Goal: Task Accomplishment & Management: Complete application form

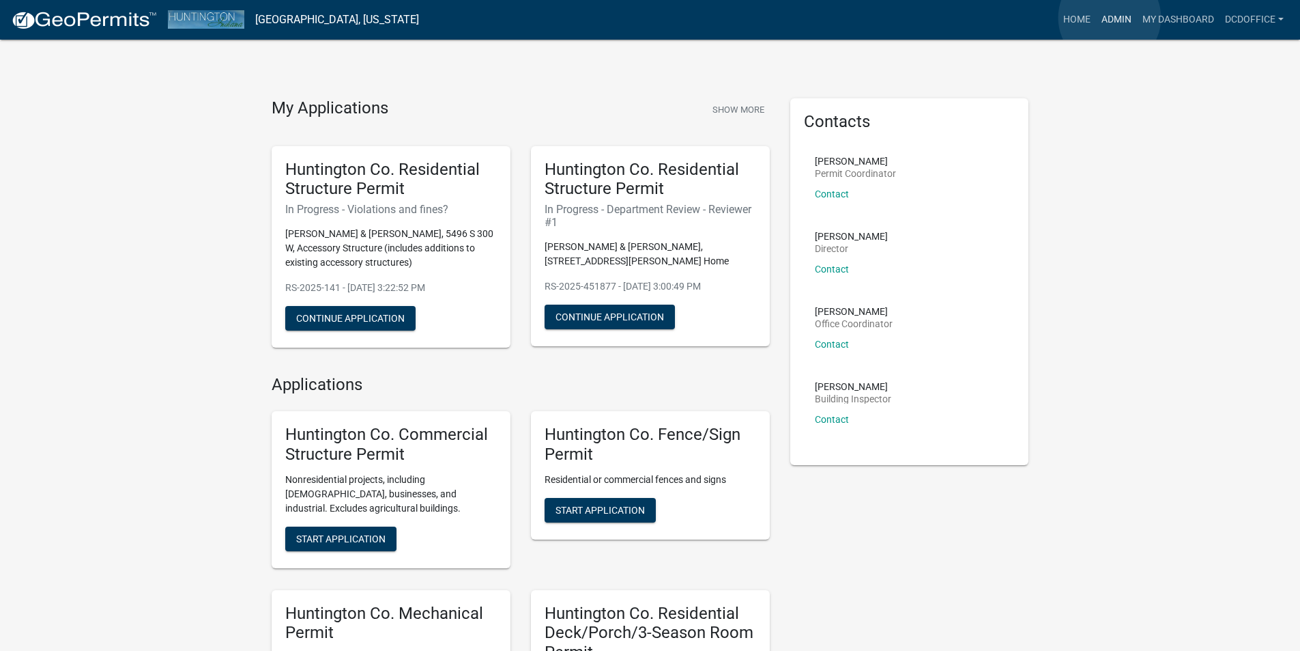
click at [1110, 18] on link "Admin" at bounding box center [1116, 20] width 41 height 26
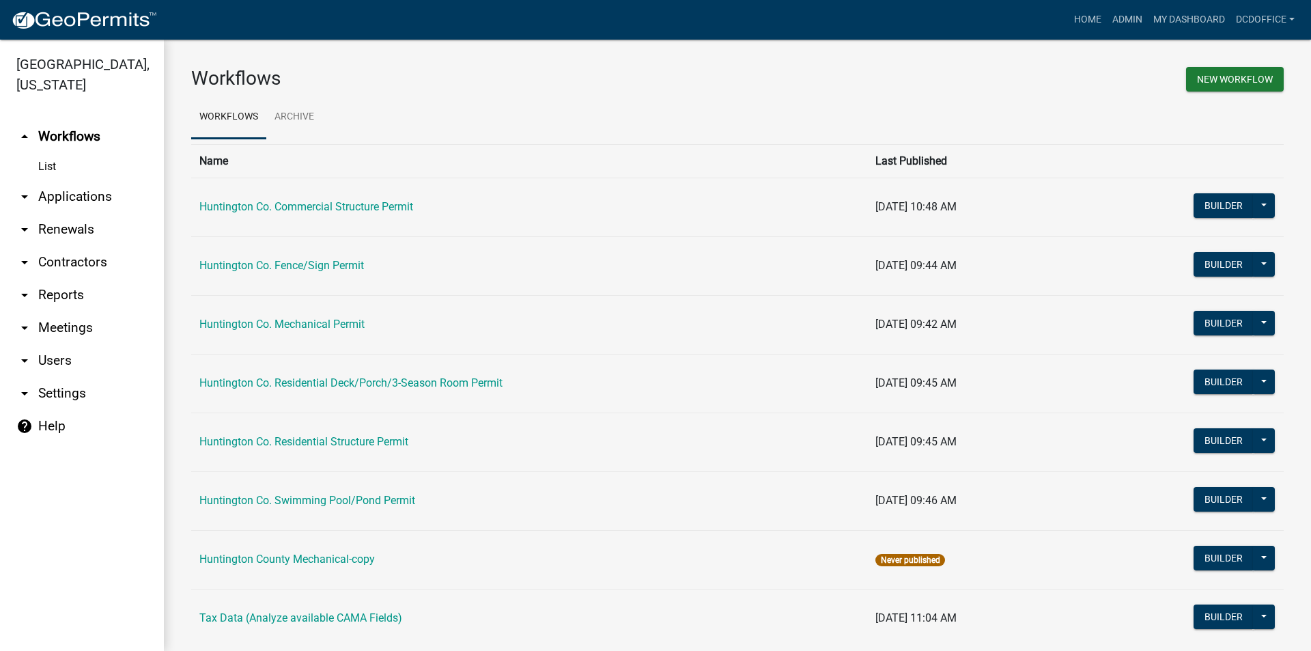
click at [67, 200] on link "arrow_drop_down Applications" at bounding box center [82, 196] width 164 height 33
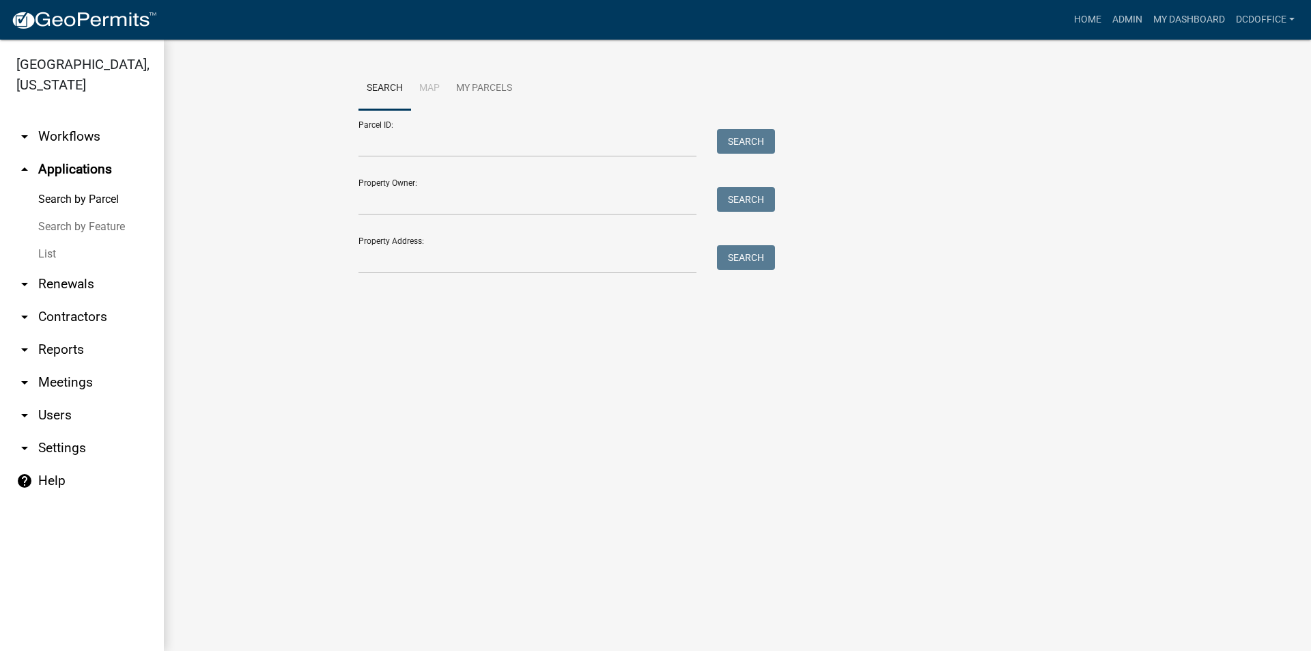
click at [48, 248] on link "List" at bounding box center [82, 253] width 164 height 27
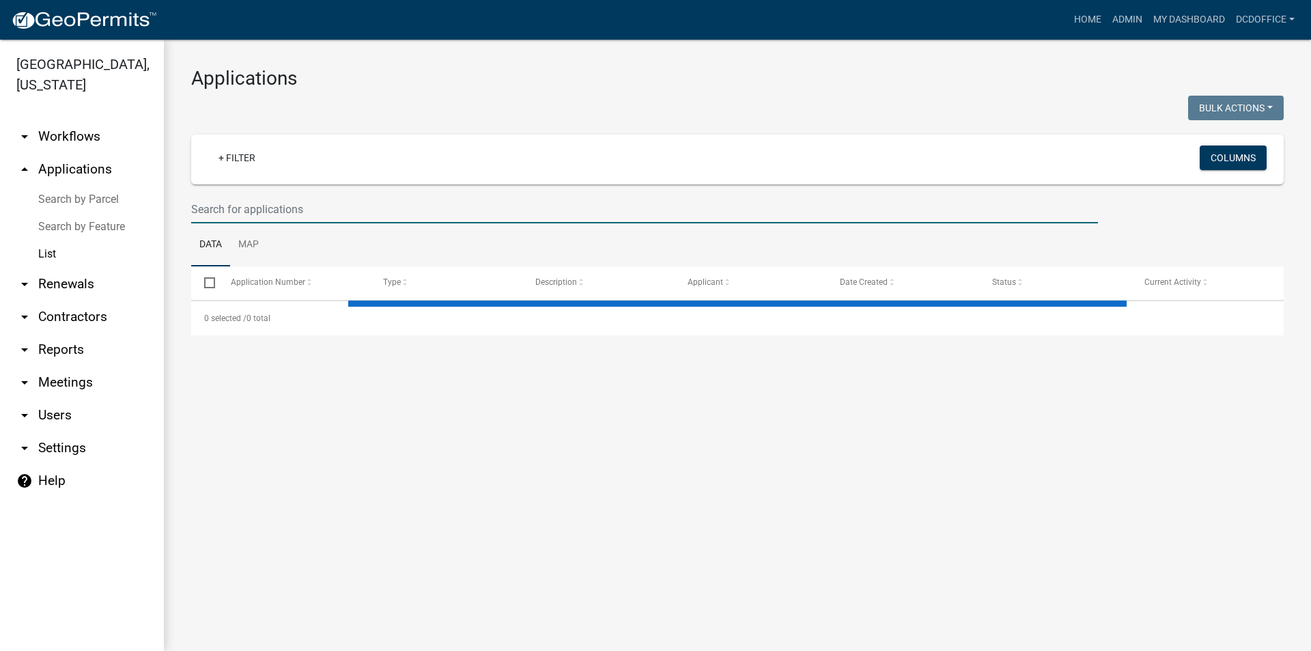
click at [319, 217] on input "text" at bounding box center [644, 209] width 907 height 28
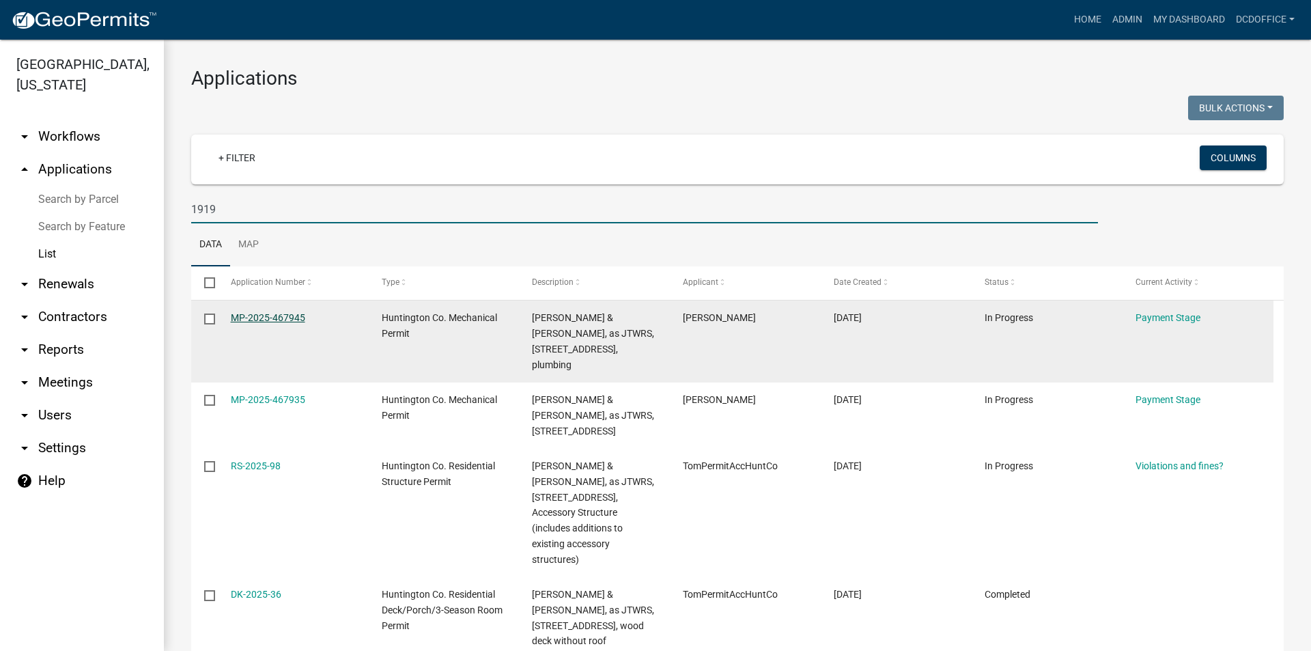
type input "1919"
click at [263, 315] on link "MP-2025-467945" at bounding box center [268, 317] width 74 height 11
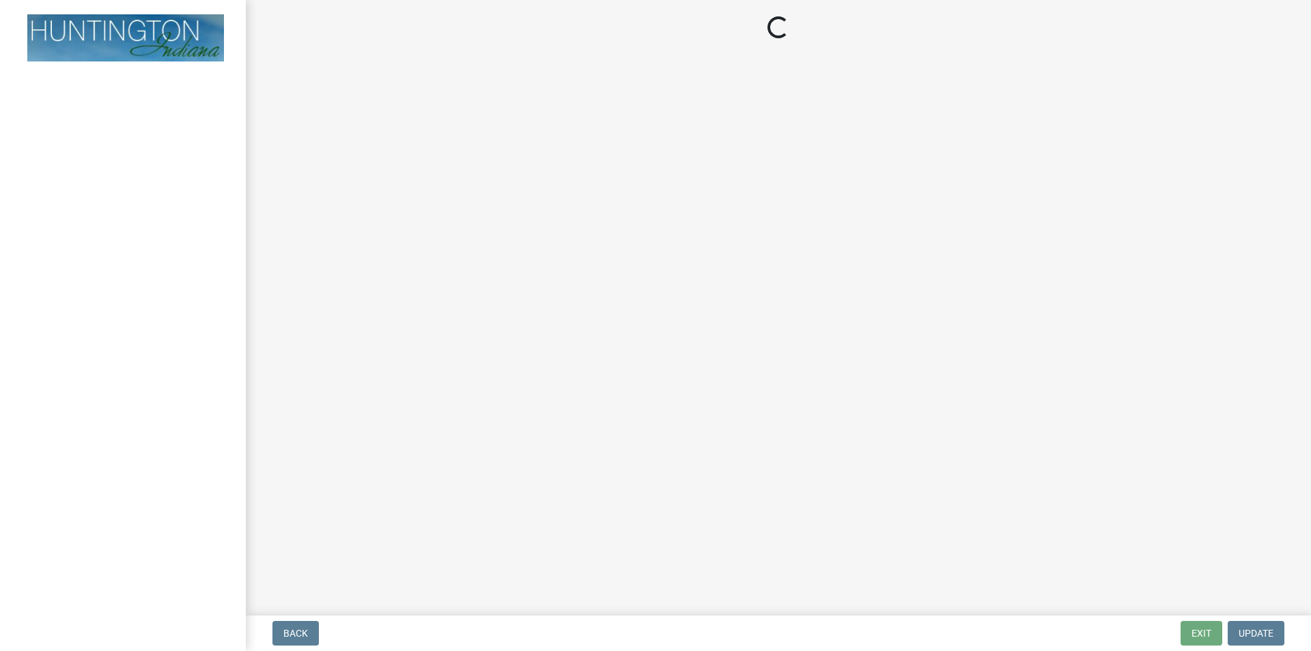
select select "3: 3"
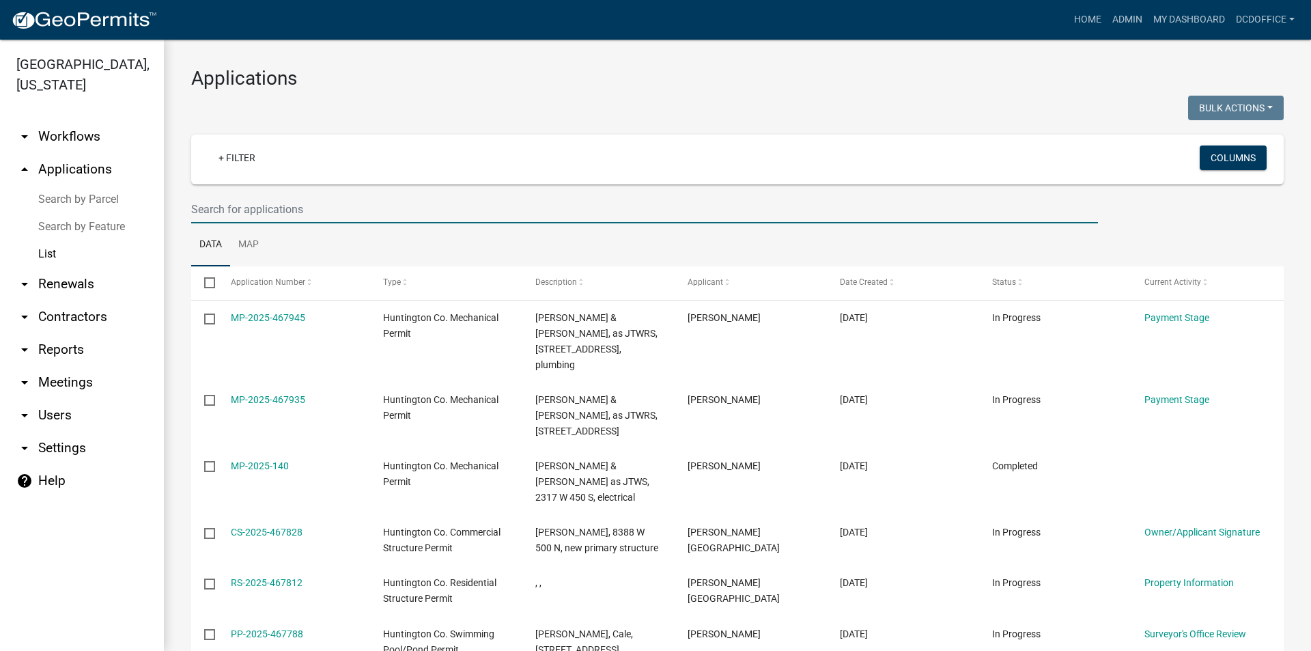
click at [267, 203] on input "text" at bounding box center [644, 209] width 907 height 28
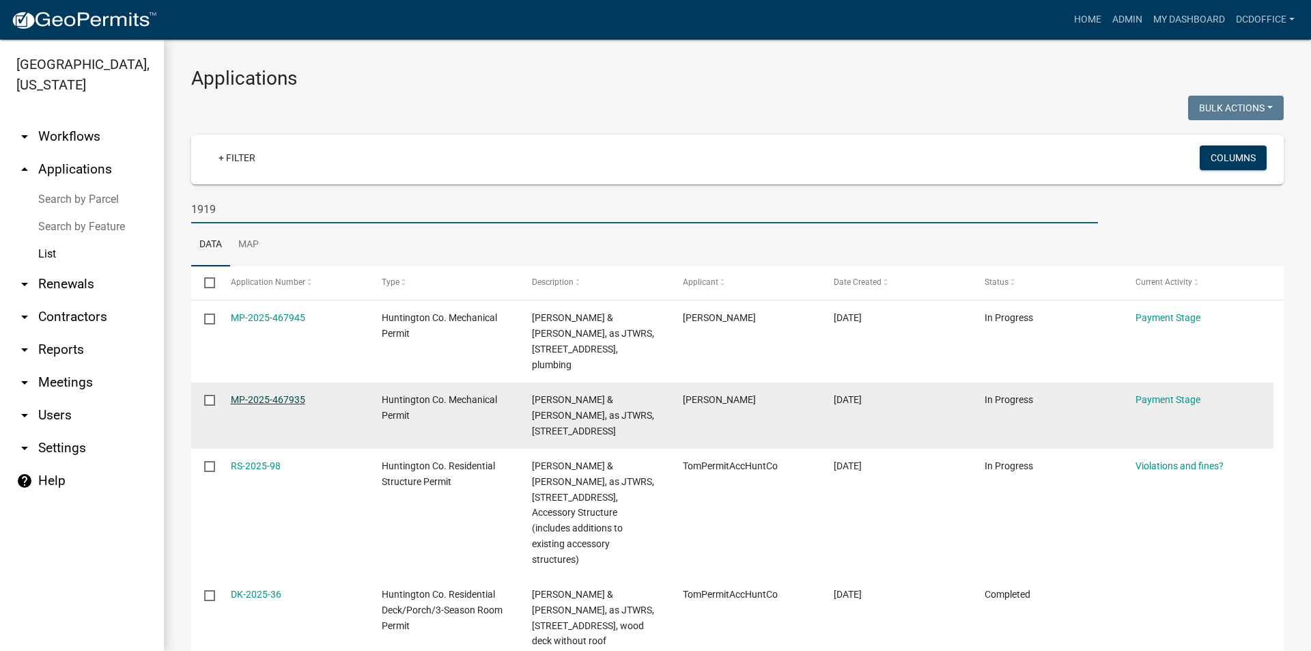
type input "1919"
click at [266, 394] on link "MP-2025-467935" at bounding box center [268, 399] width 74 height 11
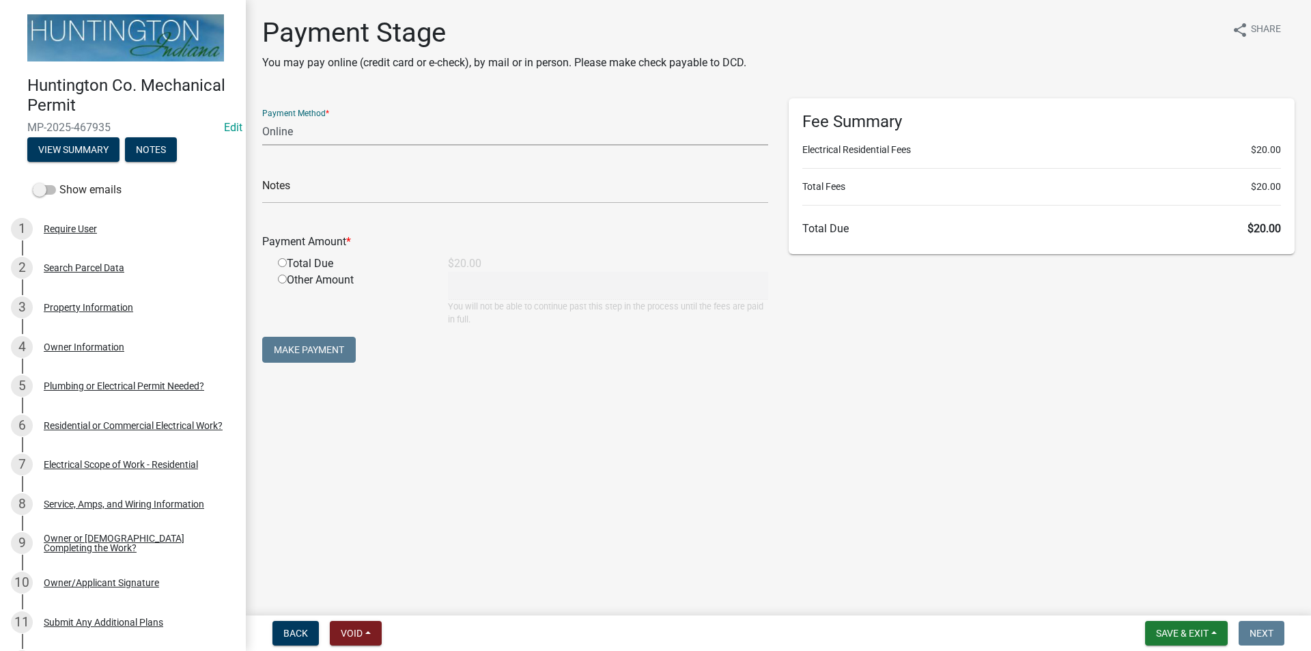
click at [288, 130] on select "Credit Card POS Check Cash Online" at bounding box center [515, 131] width 506 height 28
select select "2: 1"
click at [262, 117] on select "Credit Card POS Check Cash Online" at bounding box center [515, 131] width 506 height 28
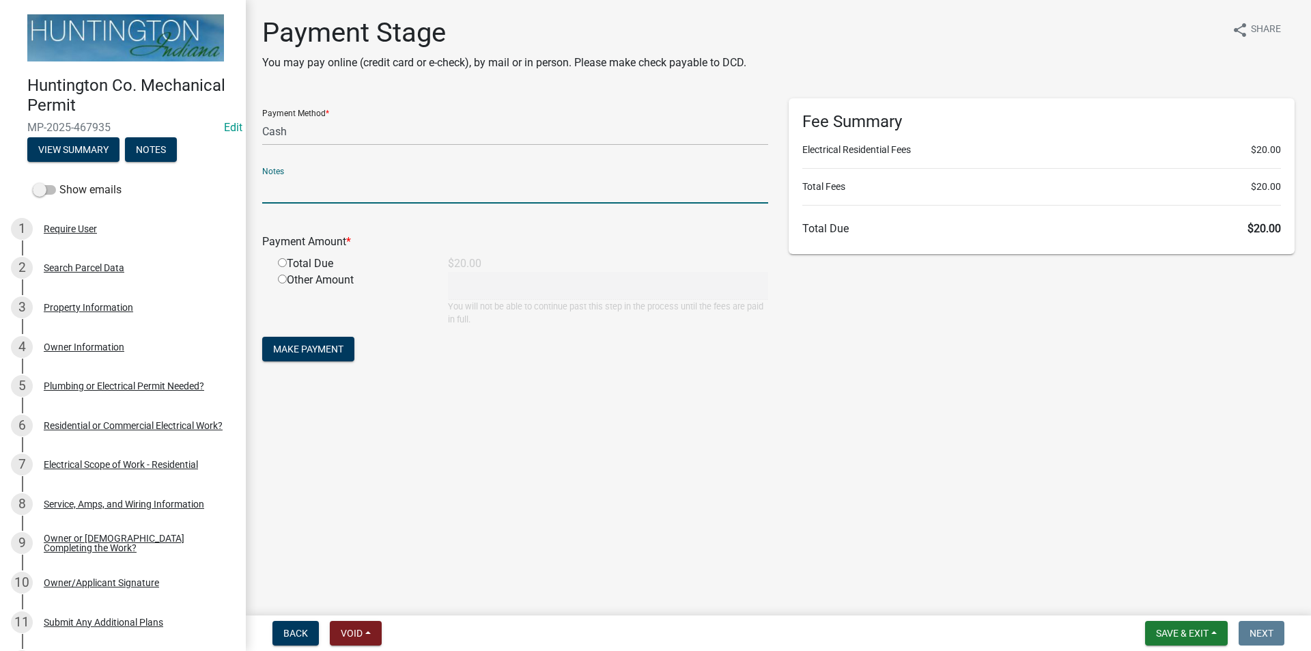
click at [281, 188] on input "text" at bounding box center [515, 189] width 506 height 28
type input "36719"
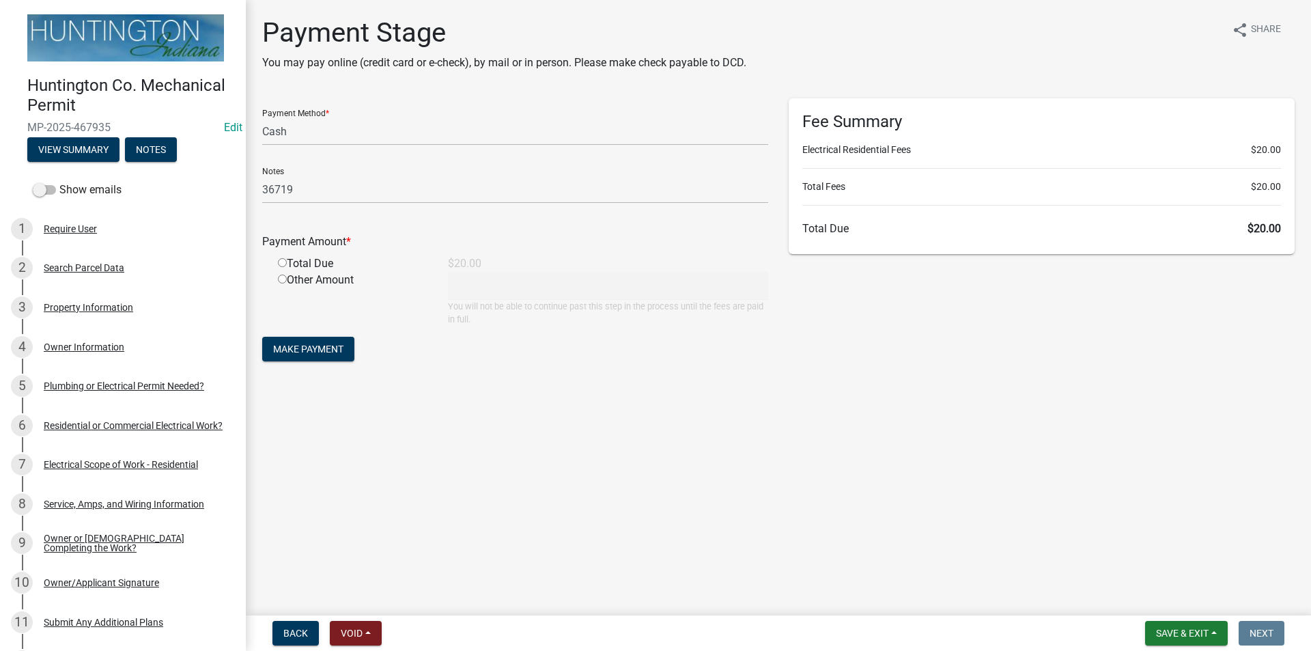
click at [278, 264] on input "radio" at bounding box center [282, 262] width 9 height 9
radio input "true"
type input "20"
click at [287, 347] on span "Make Payment" at bounding box center [308, 348] width 70 height 11
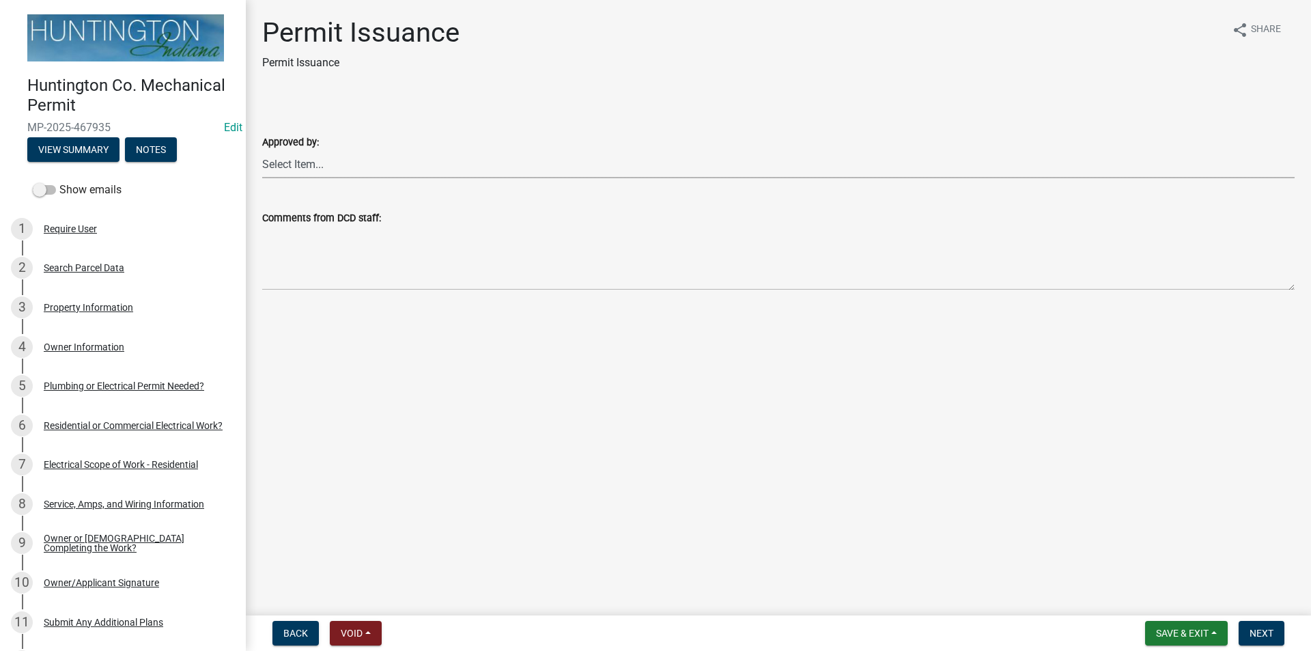
click at [289, 156] on select "Select Item... [PERSON_NAME] [PERSON_NAME] [PERSON_NAME] [PERSON_NAME]" at bounding box center [778, 164] width 1032 height 28
click at [262, 150] on select "Select Item... [PERSON_NAME] [PERSON_NAME] [PERSON_NAME] [PERSON_NAME]" at bounding box center [778, 164] width 1032 height 28
select select "0ac14b4a-58a8-44ed-8576-6ffdb9d3932f"
click at [1259, 625] on button "Next" at bounding box center [1261, 633] width 46 height 25
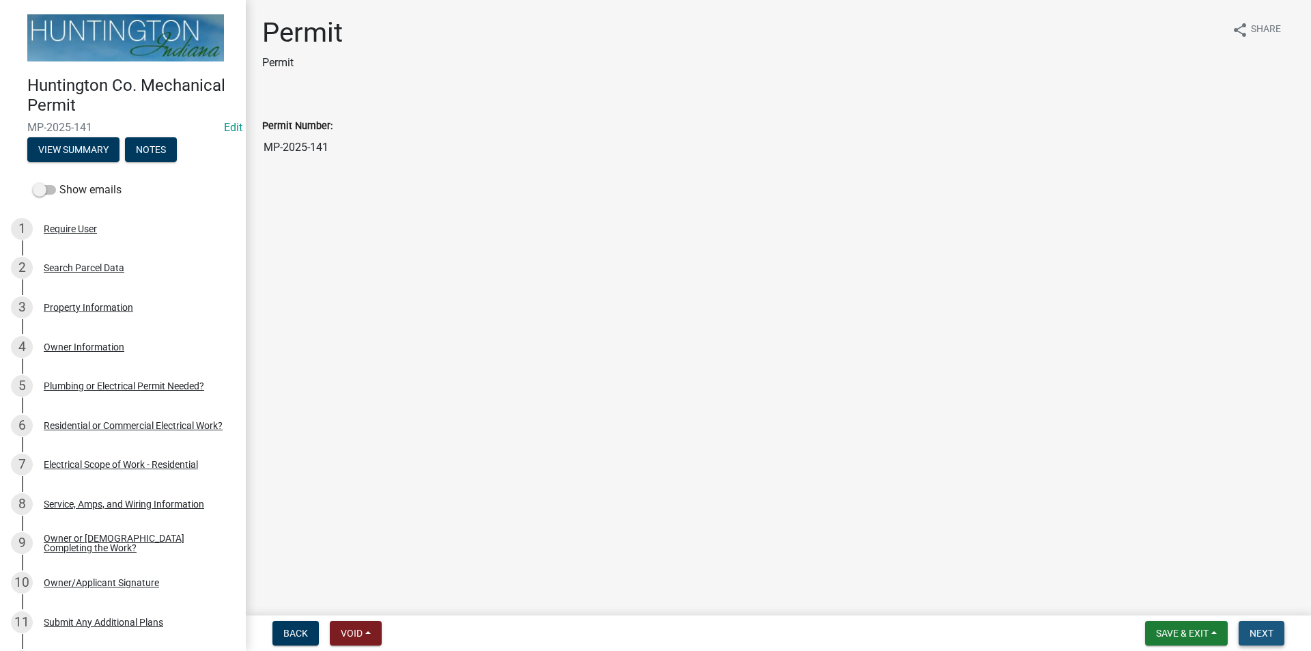
click at [1259, 625] on button "Next" at bounding box center [1261, 633] width 46 height 25
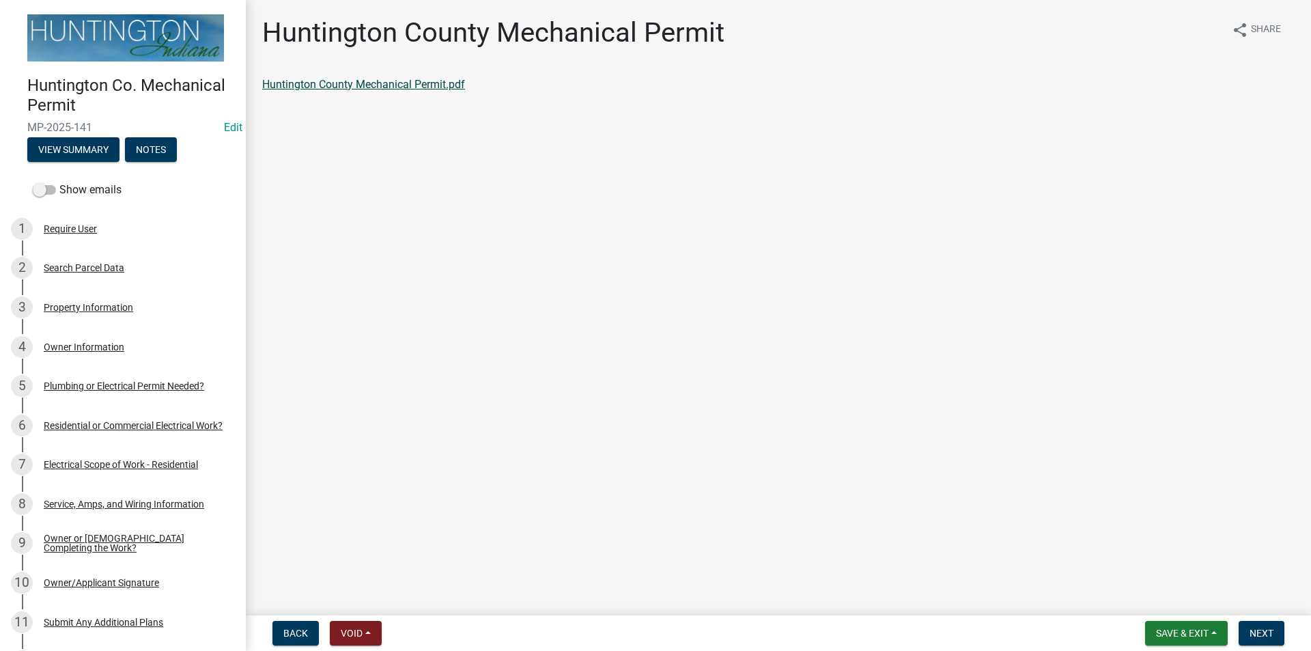
click at [425, 82] on link "Huntington County Mechanical Permit.pdf" at bounding box center [363, 84] width 203 height 13
click at [1254, 629] on span "Next" at bounding box center [1261, 632] width 24 height 11
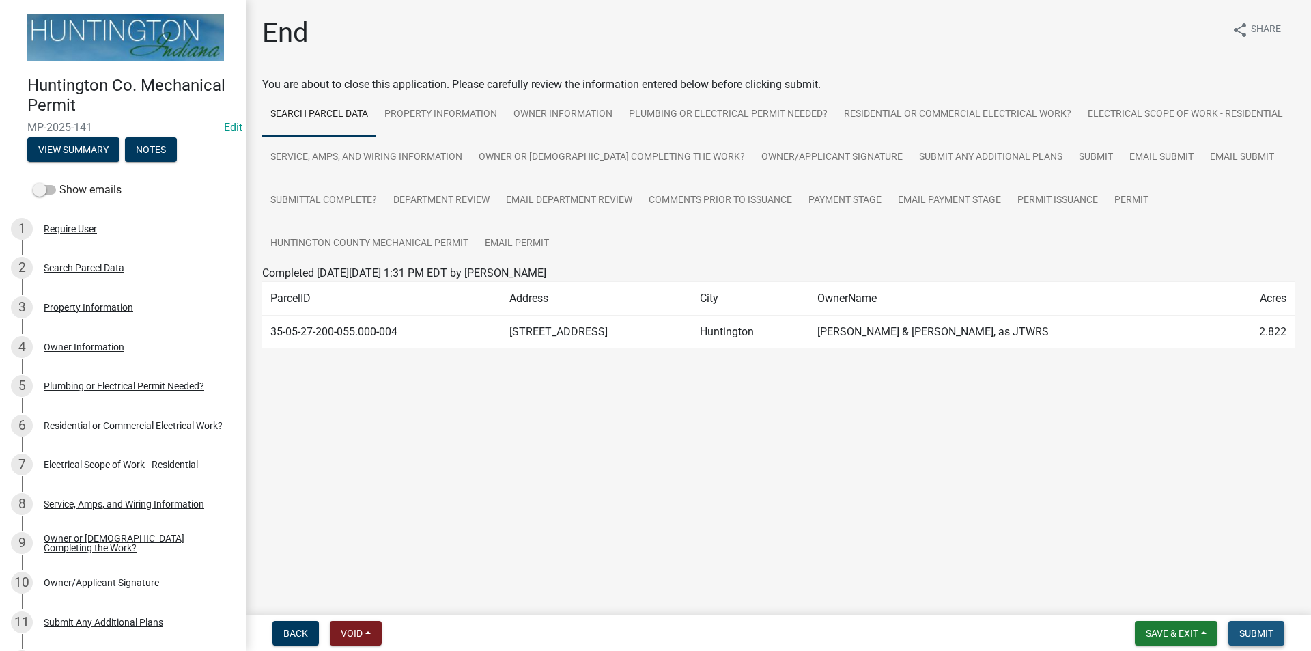
click at [1254, 629] on span "Submit" at bounding box center [1256, 632] width 34 height 11
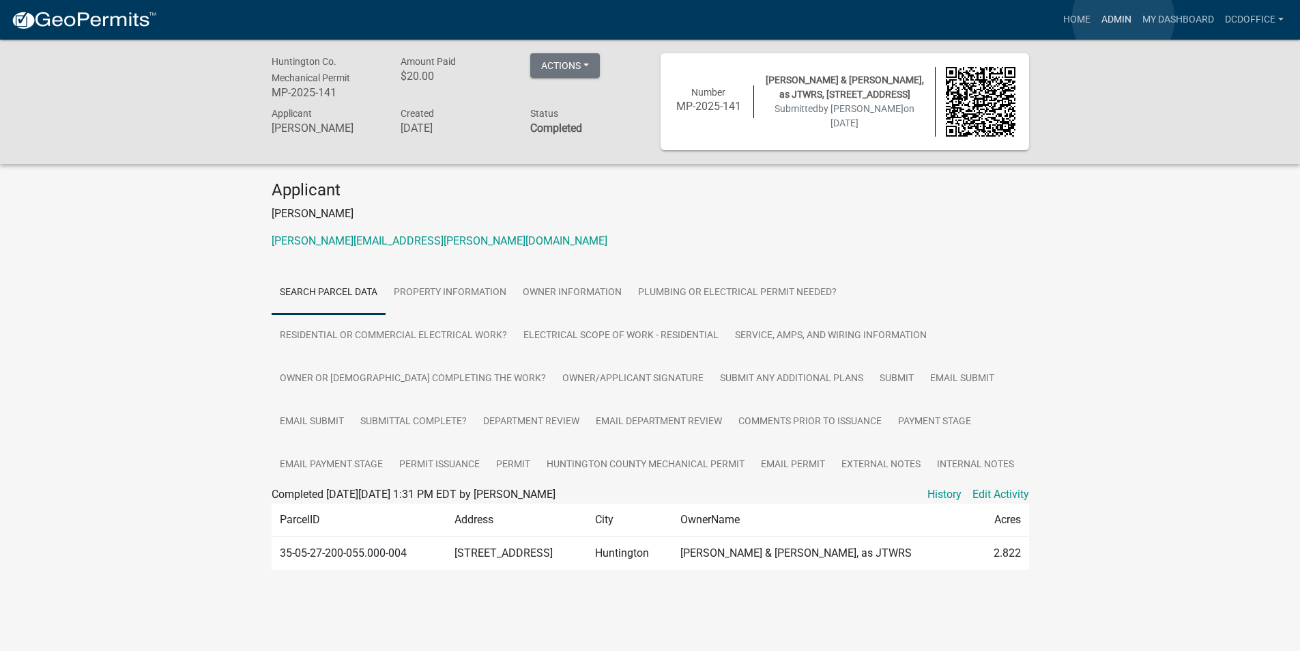
click at [1124, 18] on link "Admin" at bounding box center [1116, 20] width 41 height 26
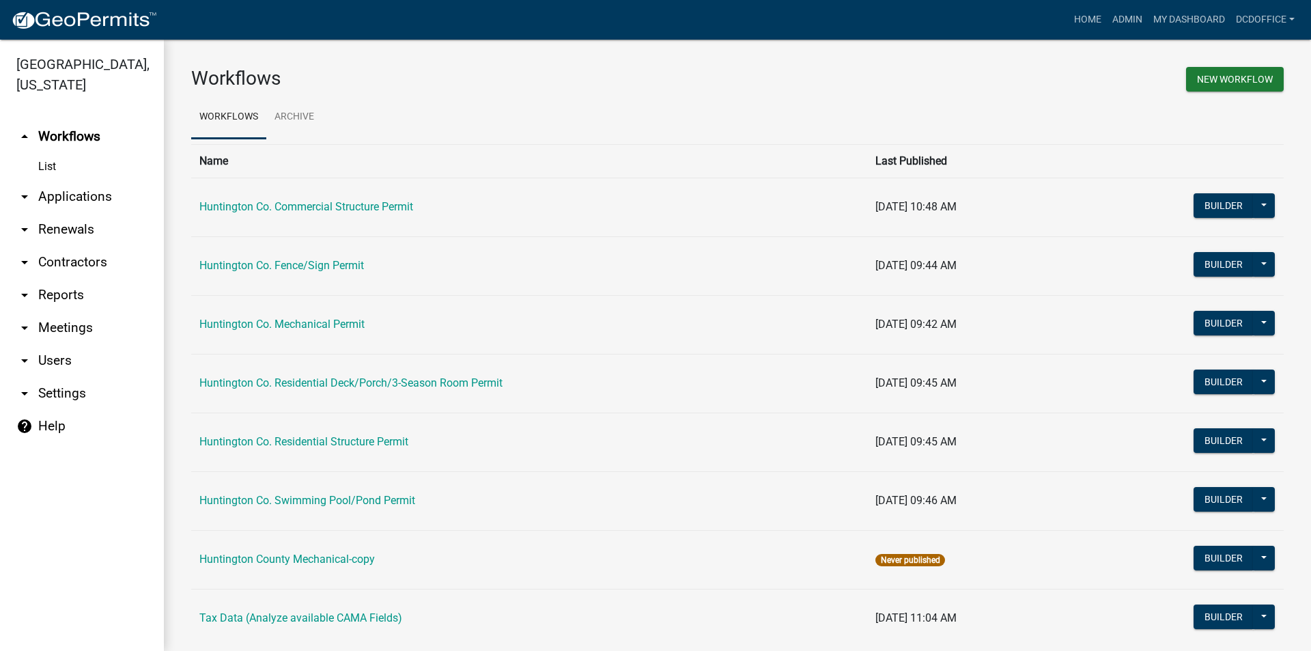
click at [63, 192] on link "arrow_drop_down Applications" at bounding box center [82, 196] width 164 height 33
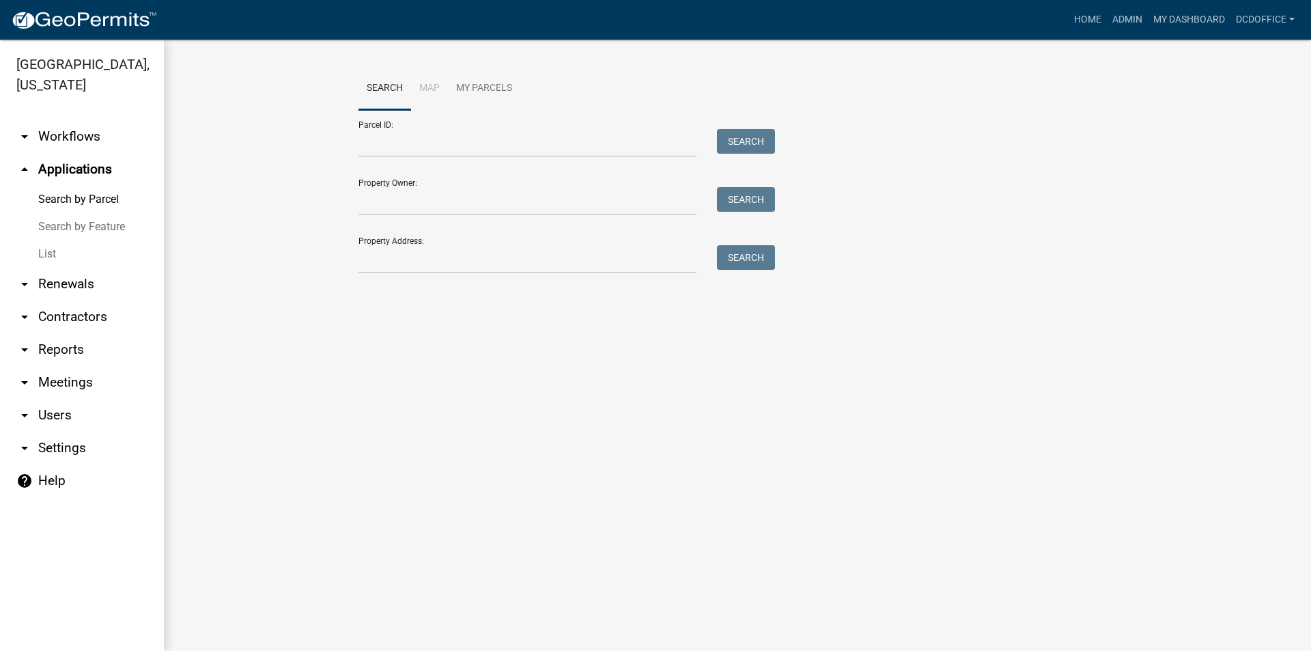
click at [40, 251] on link "List" at bounding box center [82, 253] width 164 height 27
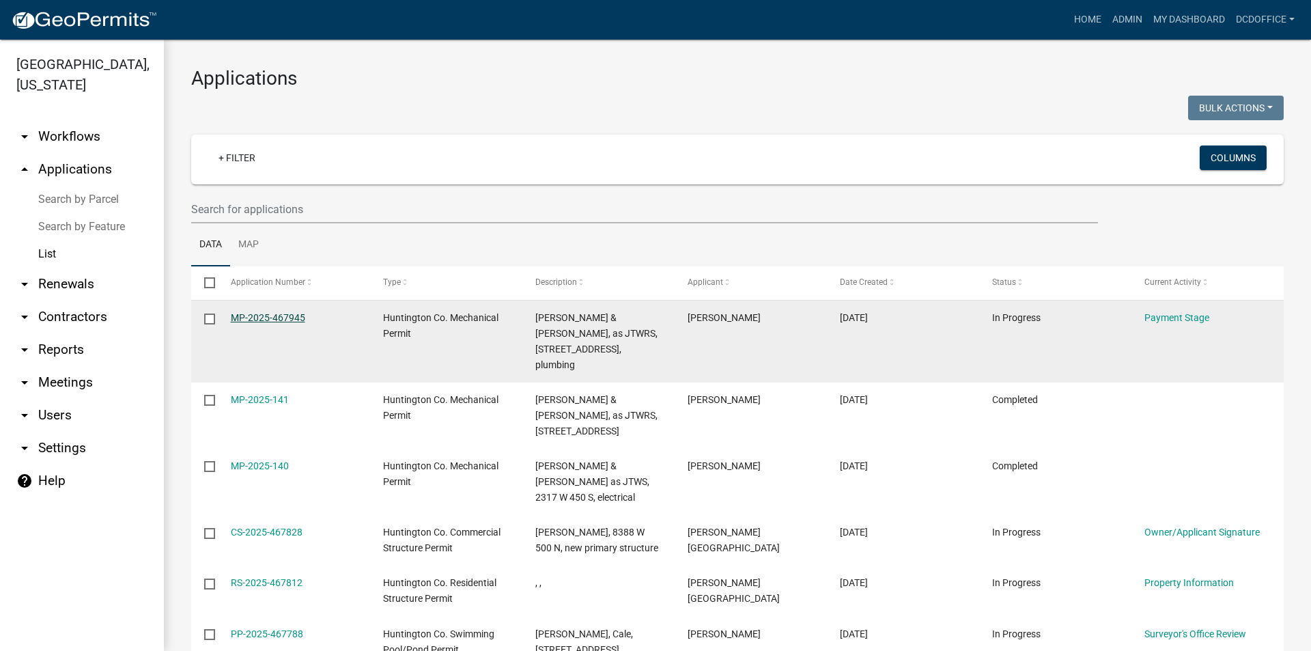
click at [254, 313] on link "MP-2025-467945" at bounding box center [268, 317] width 74 height 11
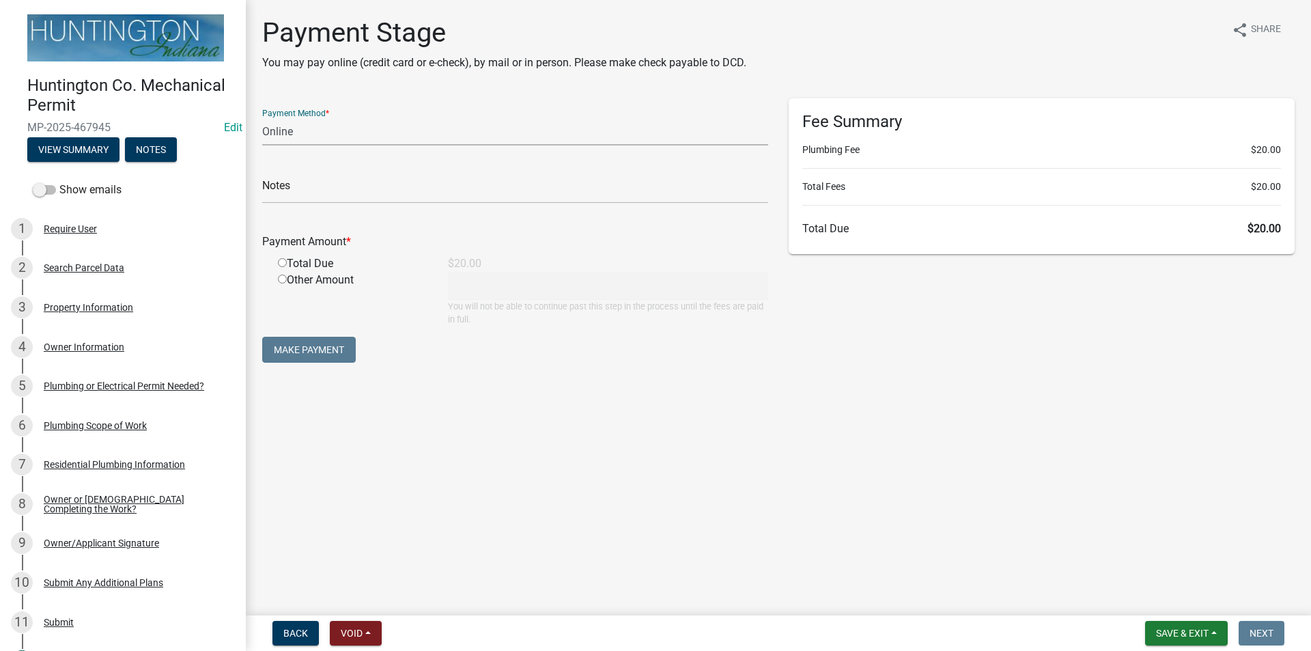
click at [305, 133] on select "Credit Card POS Check Cash Online" at bounding box center [515, 131] width 506 height 28
select select "2: 1"
click at [262, 117] on select "Credit Card POS Check Cash Online" at bounding box center [515, 131] width 506 height 28
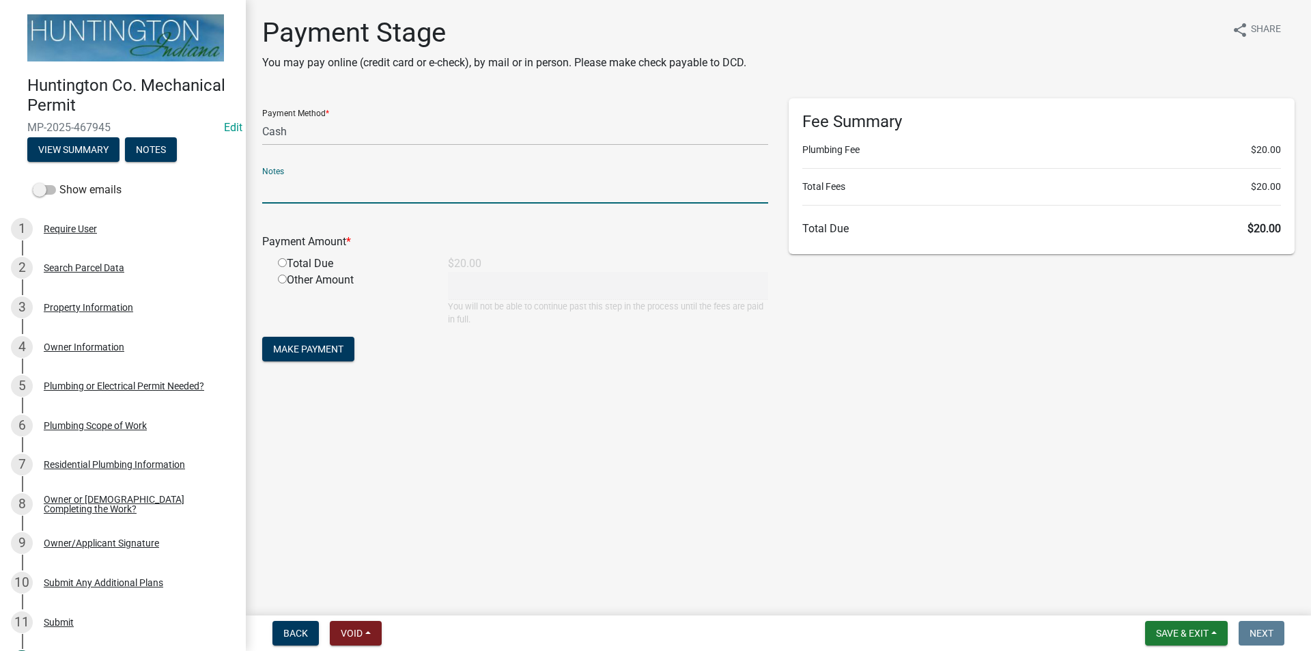
click at [301, 186] on input "text" at bounding box center [515, 189] width 506 height 28
type input "36718"
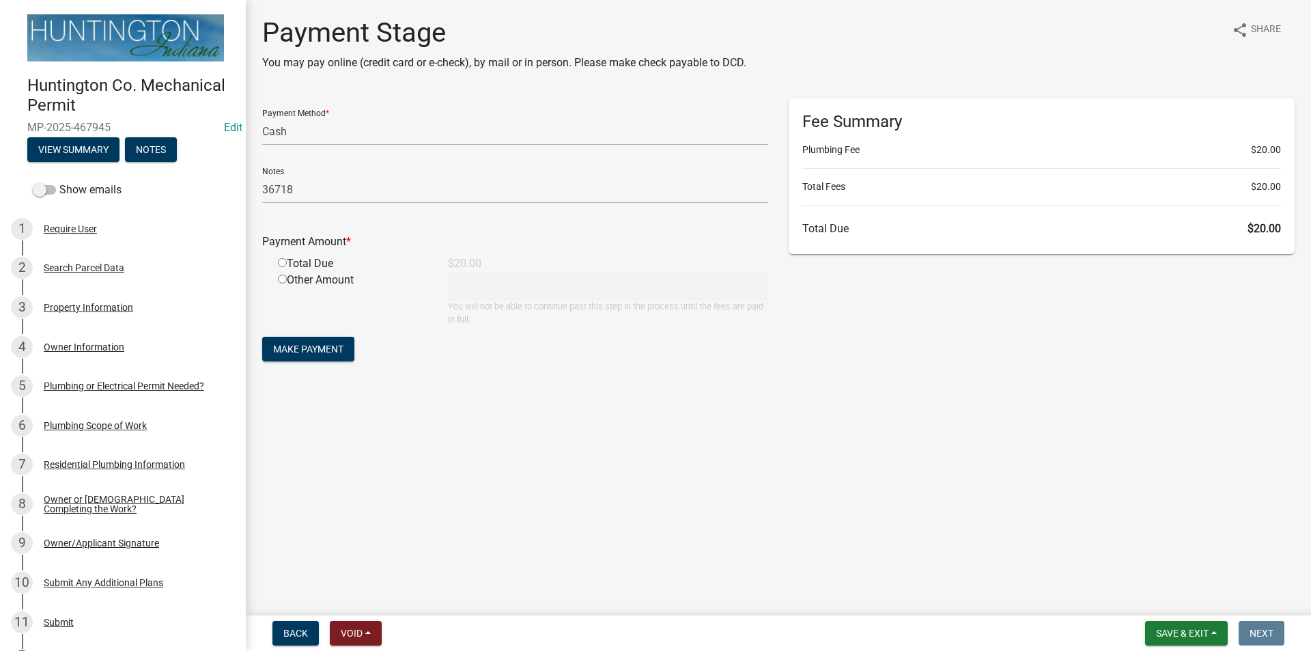
click at [285, 263] on input "radio" at bounding box center [282, 262] width 9 height 9
radio input "true"
type input "20"
click at [300, 353] on span "Make Payment" at bounding box center [308, 348] width 70 height 11
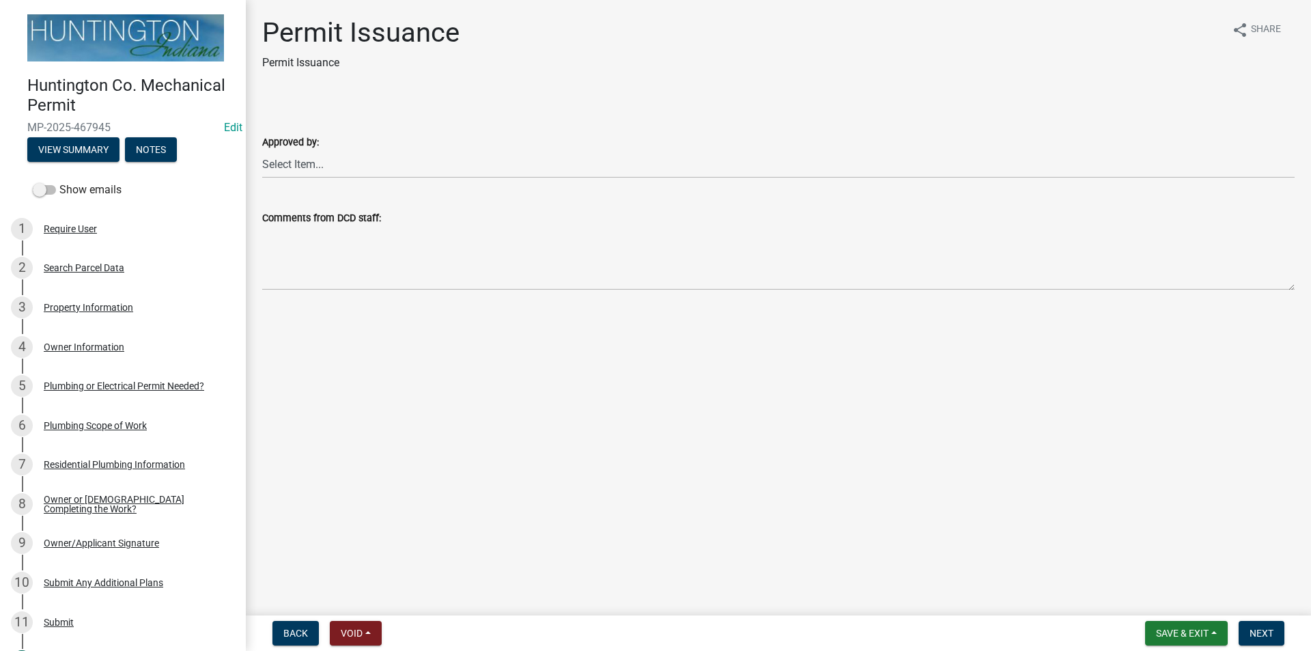
click at [283, 146] on label "Approved by:" at bounding box center [290, 143] width 57 height 10
click at [283, 150] on select "Select Item... [PERSON_NAME] [PERSON_NAME] [PERSON_NAME] [PERSON_NAME]" at bounding box center [778, 164] width 1032 height 28
click at [301, 172] on select "Select Item... [PERSON_NAME] [PERSON_NAME] [PERSON_NAME] [PERSON_NAME]" at bounding box center [778, 164] width 1032 height 28
click at [262, 150] on select "Select Item... [PERSON_NAME] [PERSON_NAME] [PERSON_NAME] [PERSON_NAME]" at bounding box center [778, 164] width 1032 height 28
select select "0ac14b4a-58a8-44ed-8576-6ffdb9d3932f"
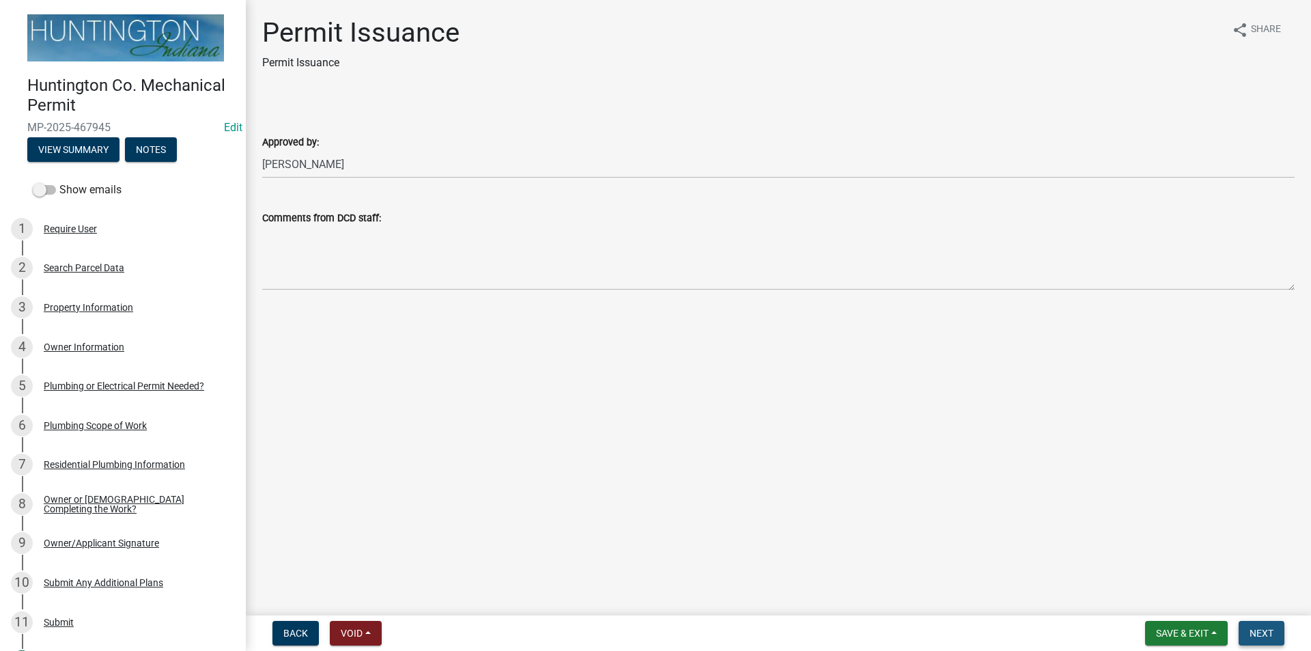
click at [1277, 625] on button "Next" at bounding box center [1261, 633] width 46 height 25
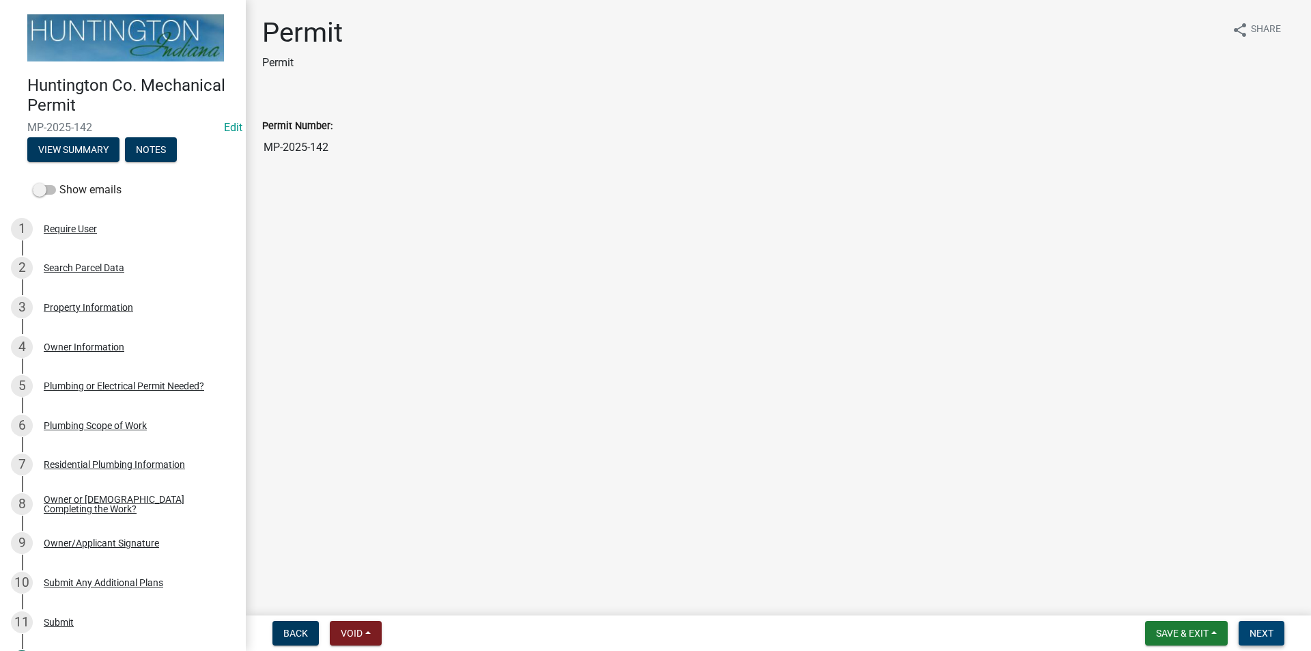
click at [1277, 625] on button "Next" at bounding box center [1261, 633] width 46 height 25
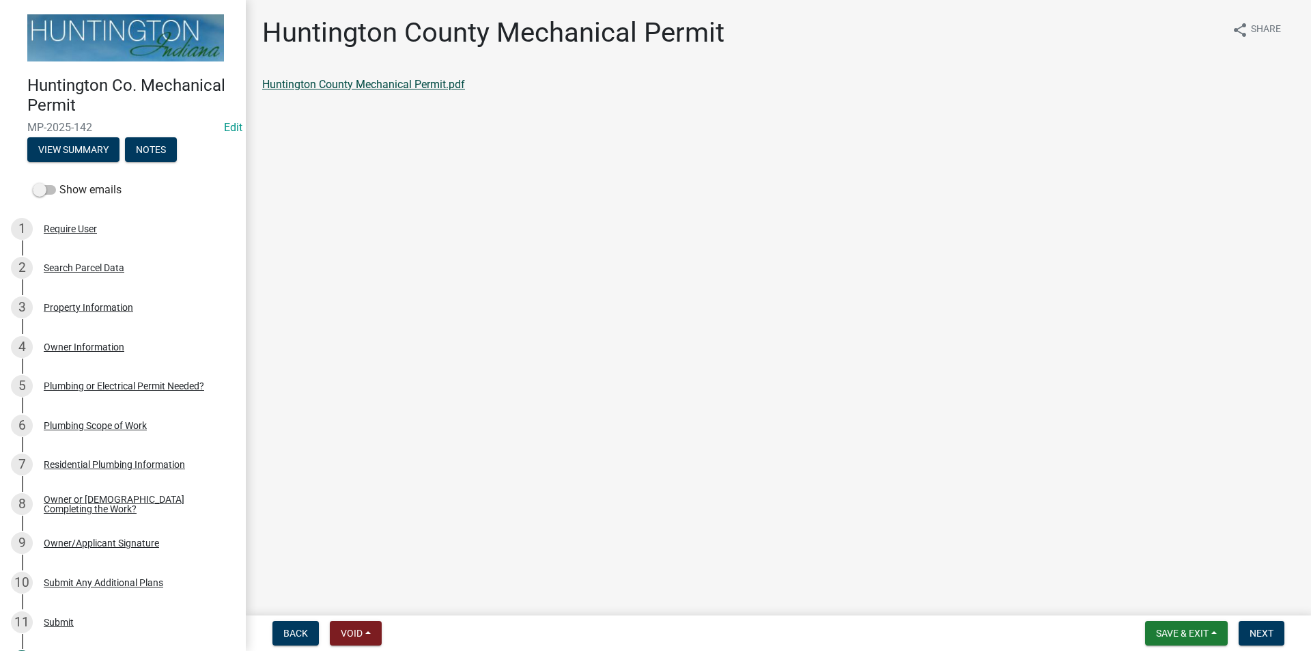
click at [320, 83] on link "Huntington County Mechanical Permit.pdf" at bounding box center [363, 84] width 203 height 13
click at [1272, 637] on span "Next" at bounding box center [1261, 632] width 24 height 11
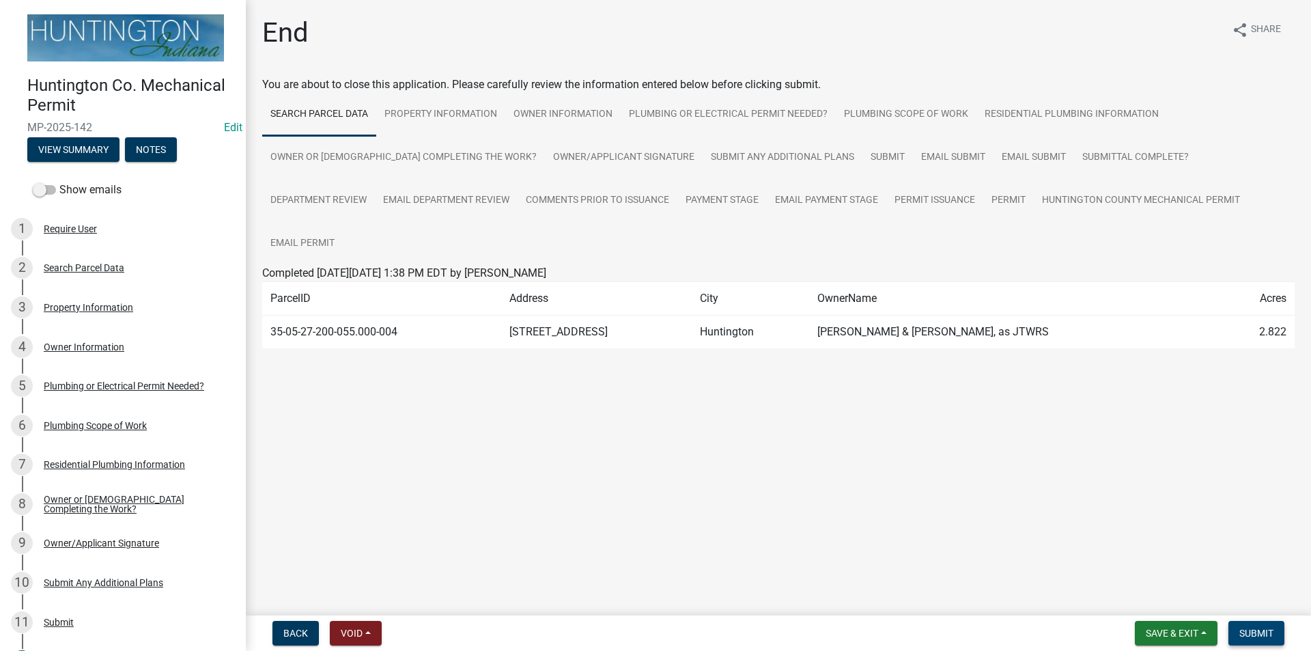
click at [1272, 637] on span "Submit" at bounding box center [1256, 632] width 34 height 11
